Goal: Information Seeking & Learning: Check status

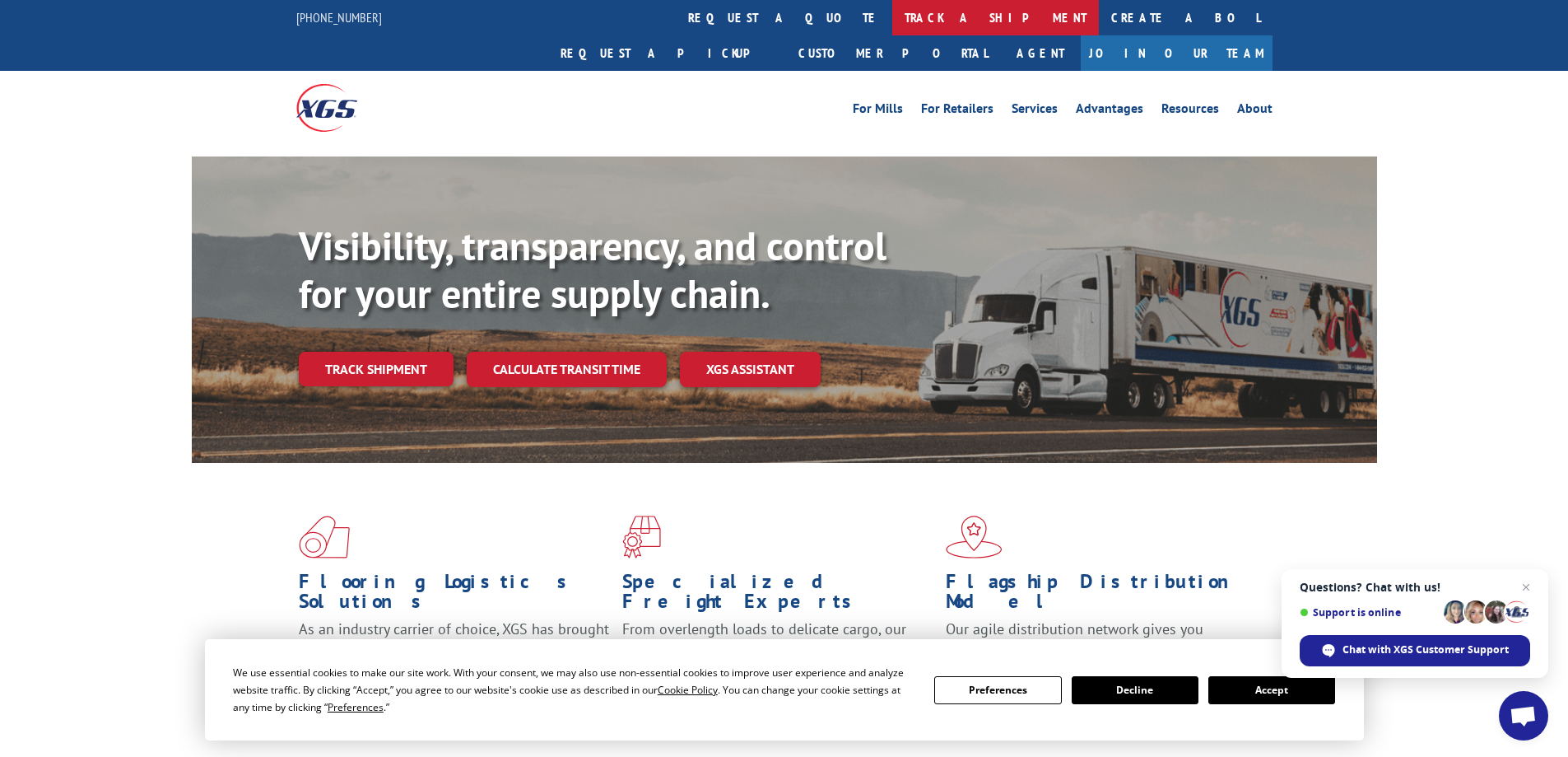
click at [892, 24] on link "track a shipment" at bounding box center [996, 17] width 207 height 35
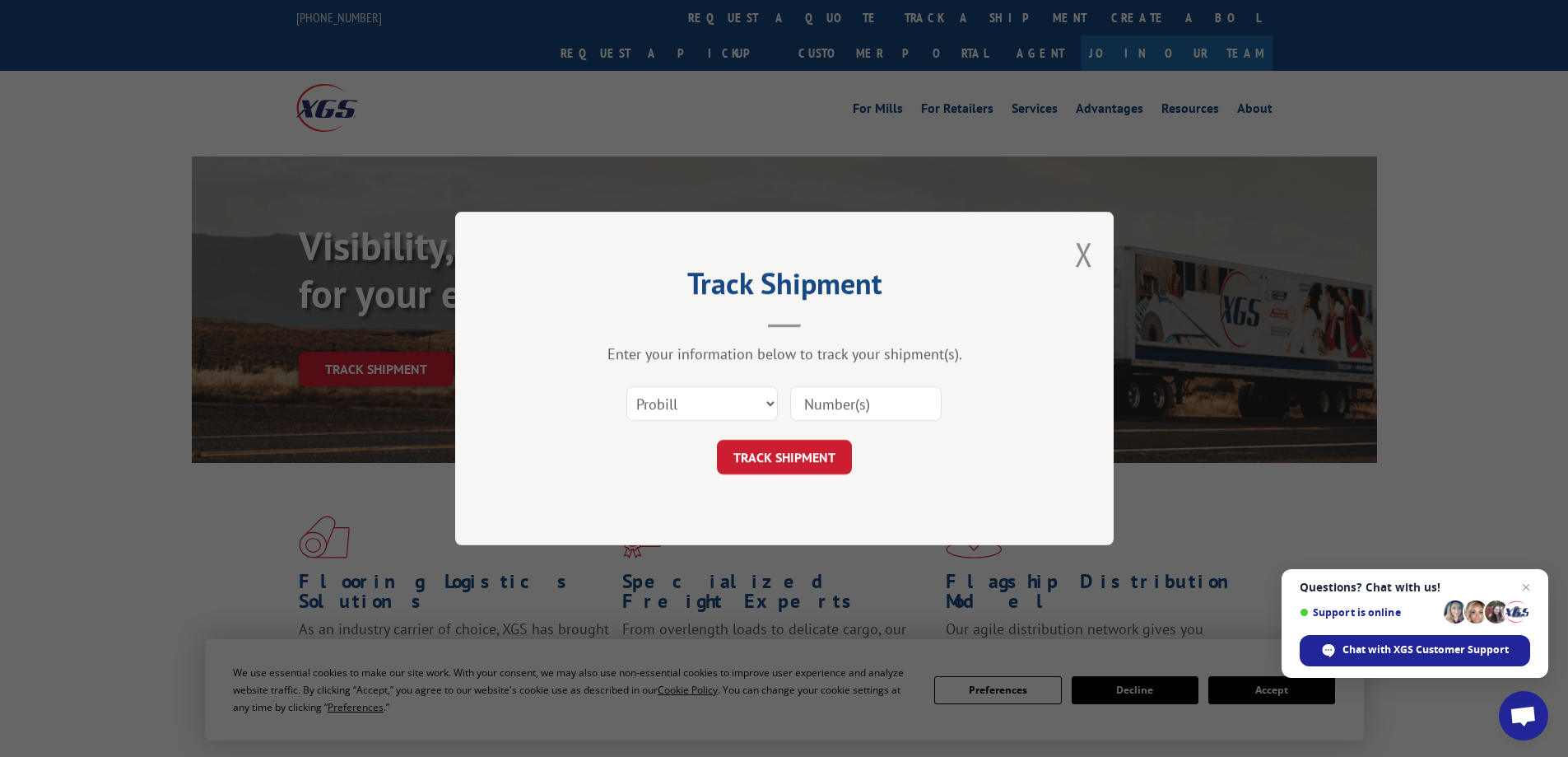
click at [825, 399] on input at bounding box center [866, 404] width 152 height 34
paste input "13531704"
type input "13531704"
click at [814, 473] on button "TRACK SHIPMENT" at bounding box center [784, 457] width 135 height 34
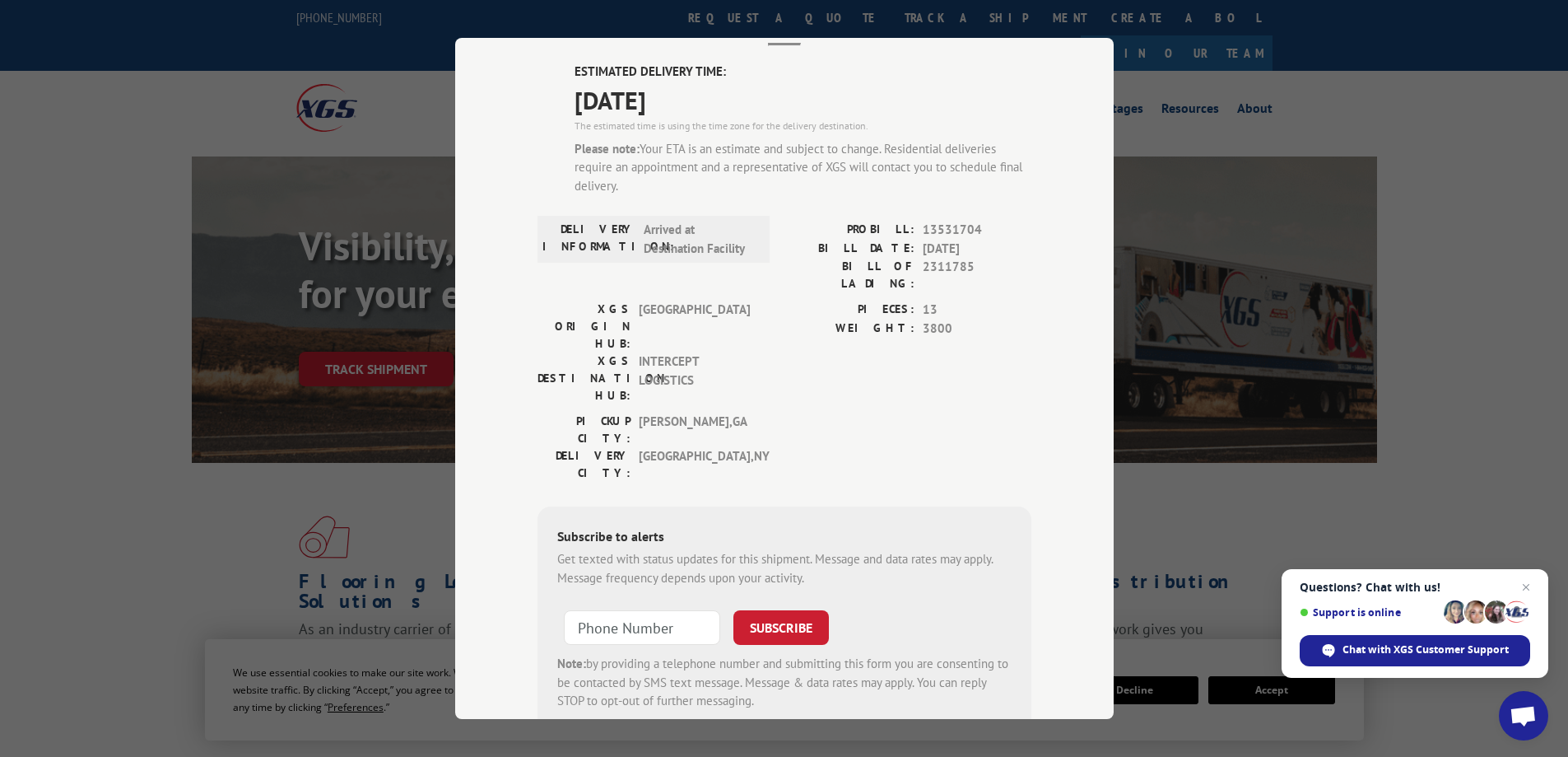
scroll to position [92, 0]
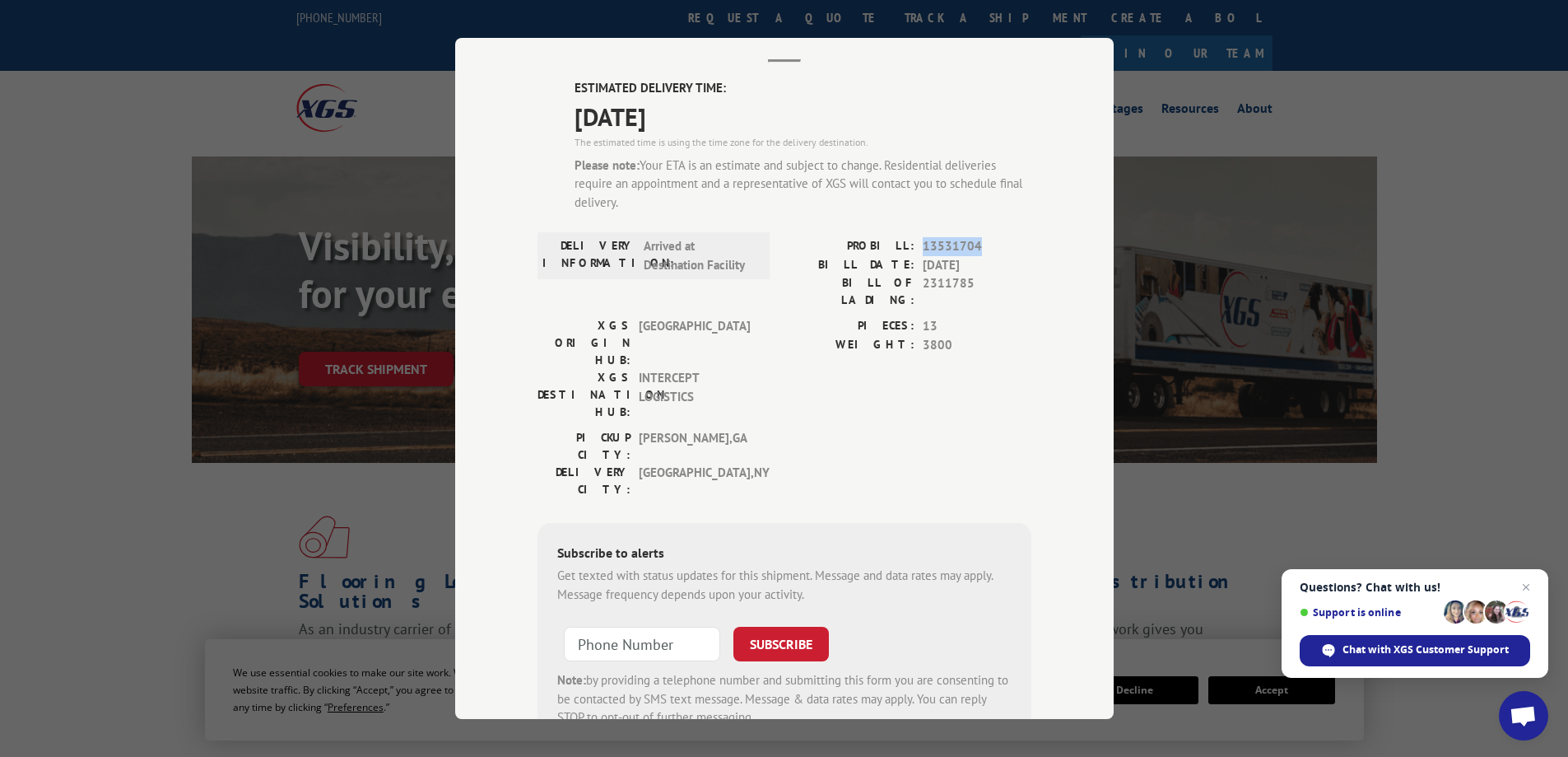
drag, startPoint x: 917, startPoint y: 245, endPoint x: 987, endPoint y: 241, distance: 70.1
click at [987, 241] on span "13531704" at bounding box center [977, 246] width 109 height 19
copy span "13531704"
click at [1529, 588] on span "Close chat" at bounding box center [1527, 587] width 21 height 21
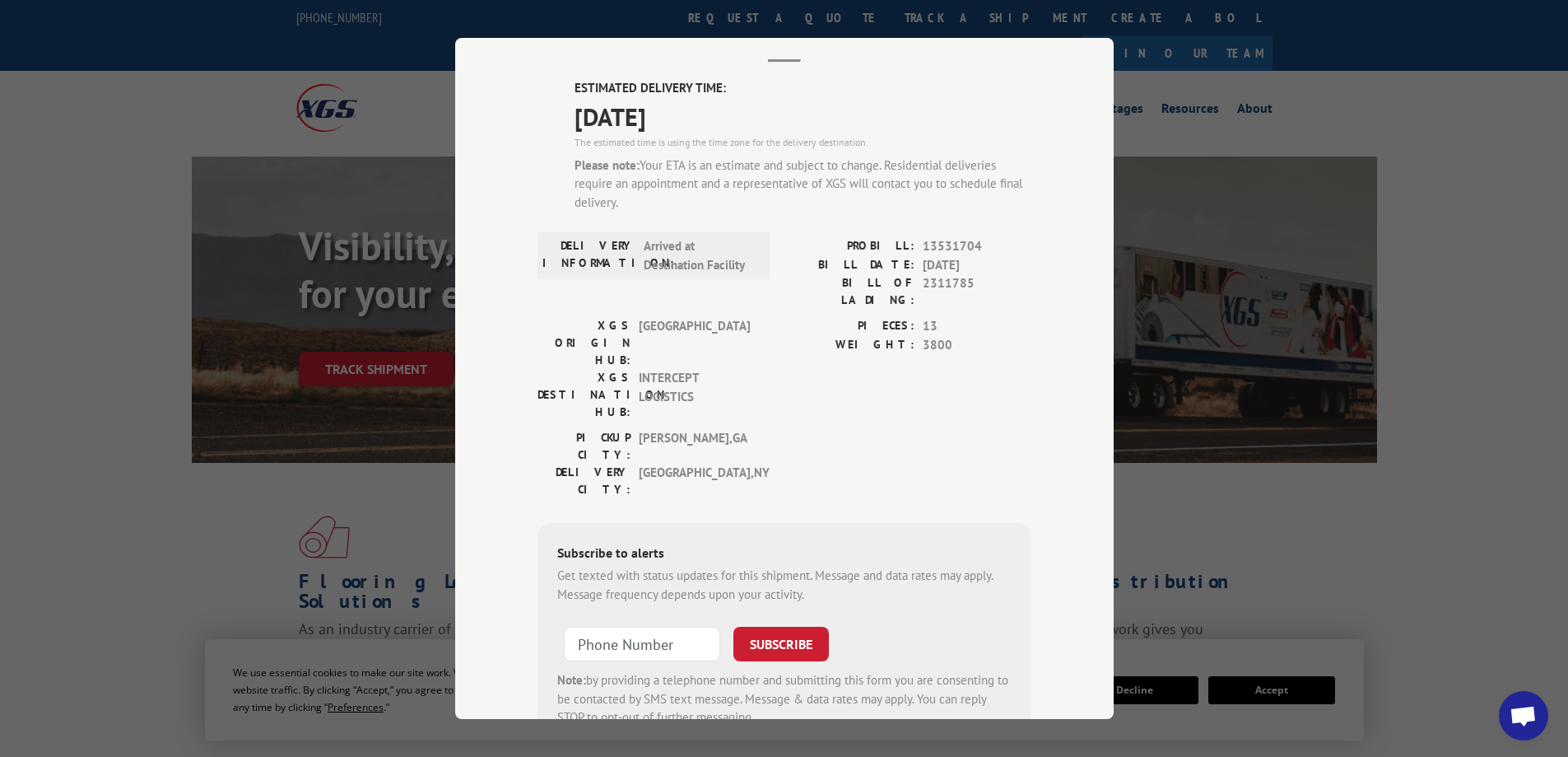
click at [259, 73] on div "Track Shipment ESTIMATED DELIVERY TIME: [DATE] The estimated time is using the …" at bounding box center [784, 378] width 1568 height 757
click at [1311, 494] on div "Track Shipment ESTIMATED DELIVERY TIME: [DATE] The estimated time is using the …" at bounding box center [784, 378] width 1568 height 757
